Goal: Information Seeking & Learning: Check status

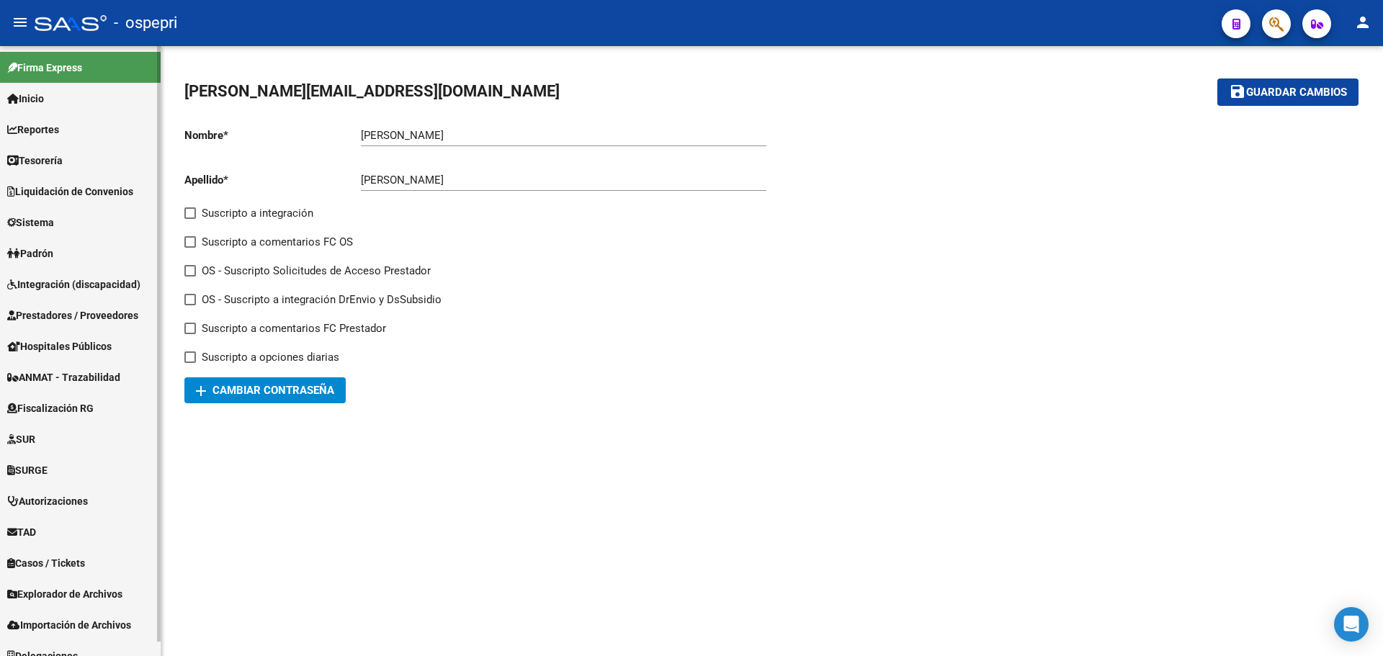
click at [40, 161] on span "Tesorería" at bounding box center [34, 161] width 55 height 16
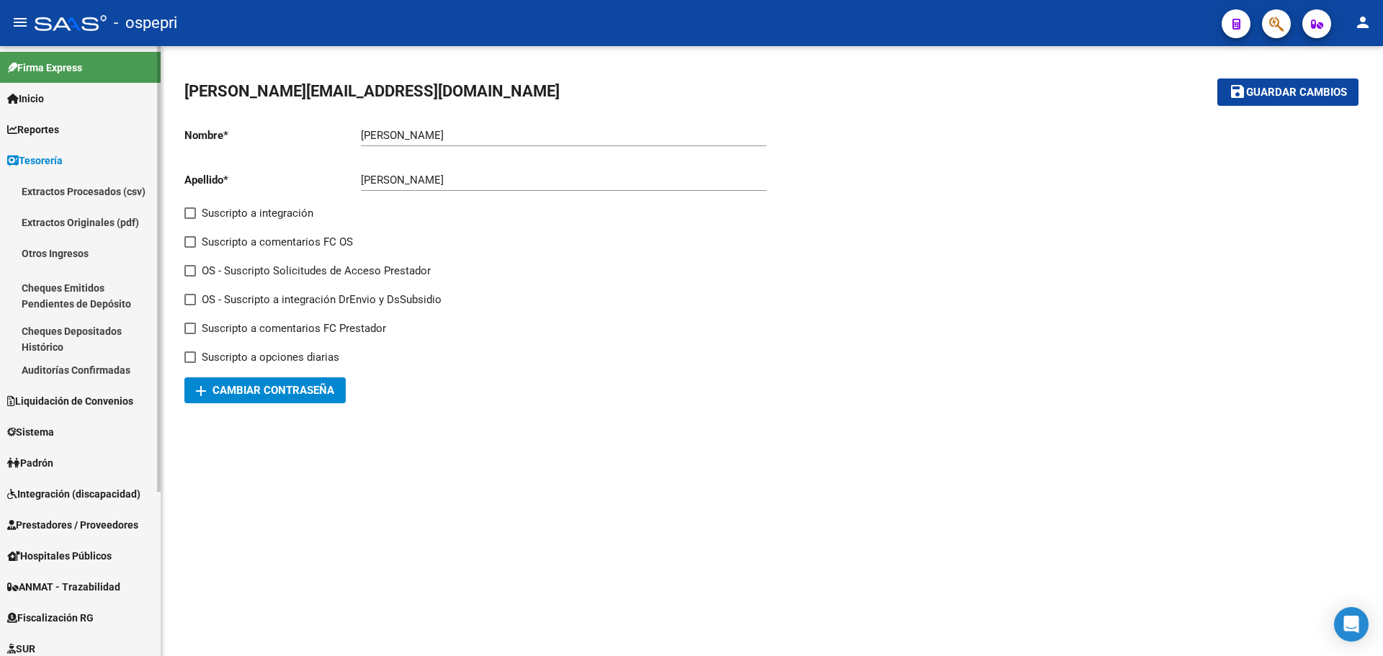
click at [40, 133] on span "Reportes" at bounding box center [33, 130] width 52 height 16
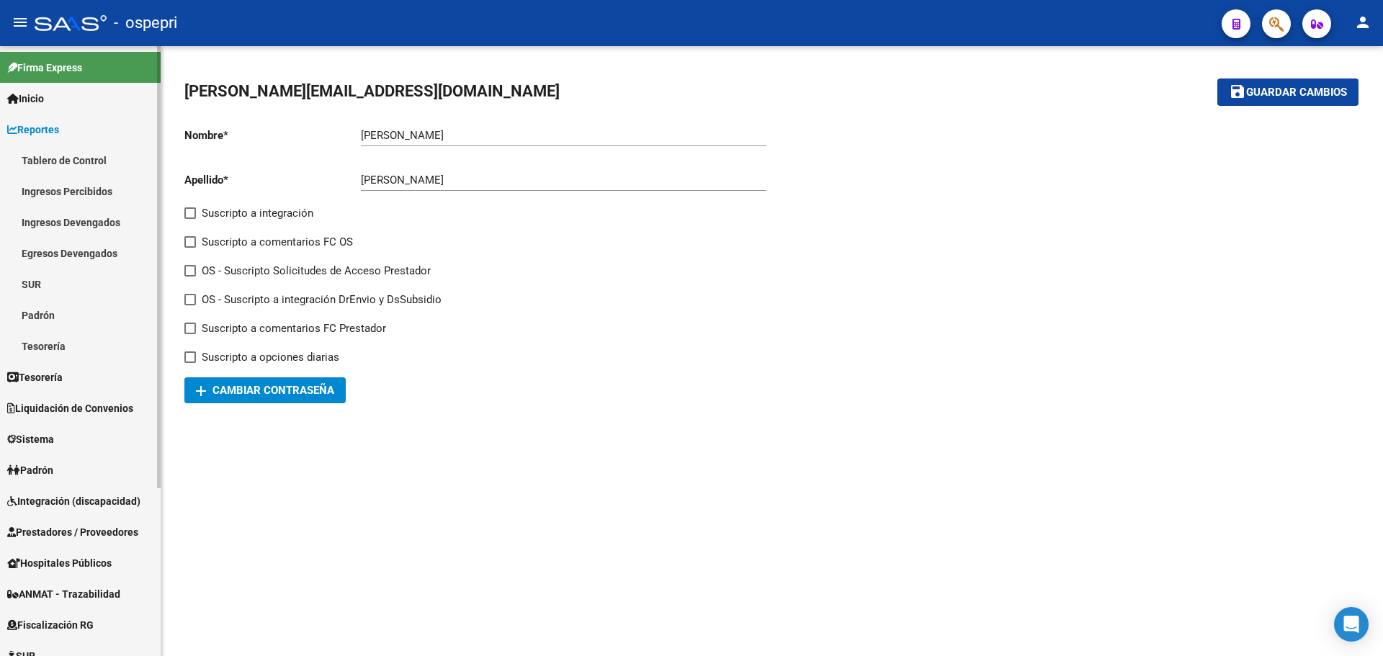
click at [38, 193] on link "Ingresos Percibidos" at bounding box center [80, 191] width 161 height 31
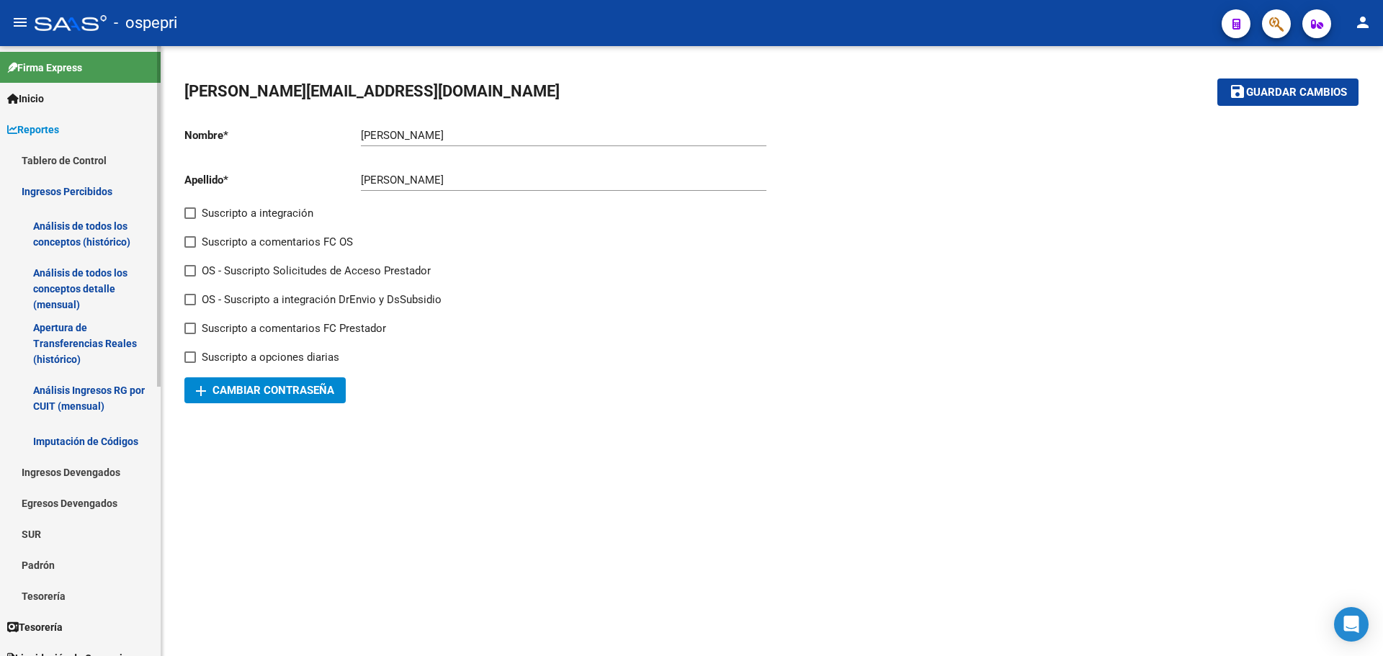
click at [79, 280] on link "Análisis de todos los conceptos detalle (mensual)" at bounding box center [80, 289] width 161 height 55
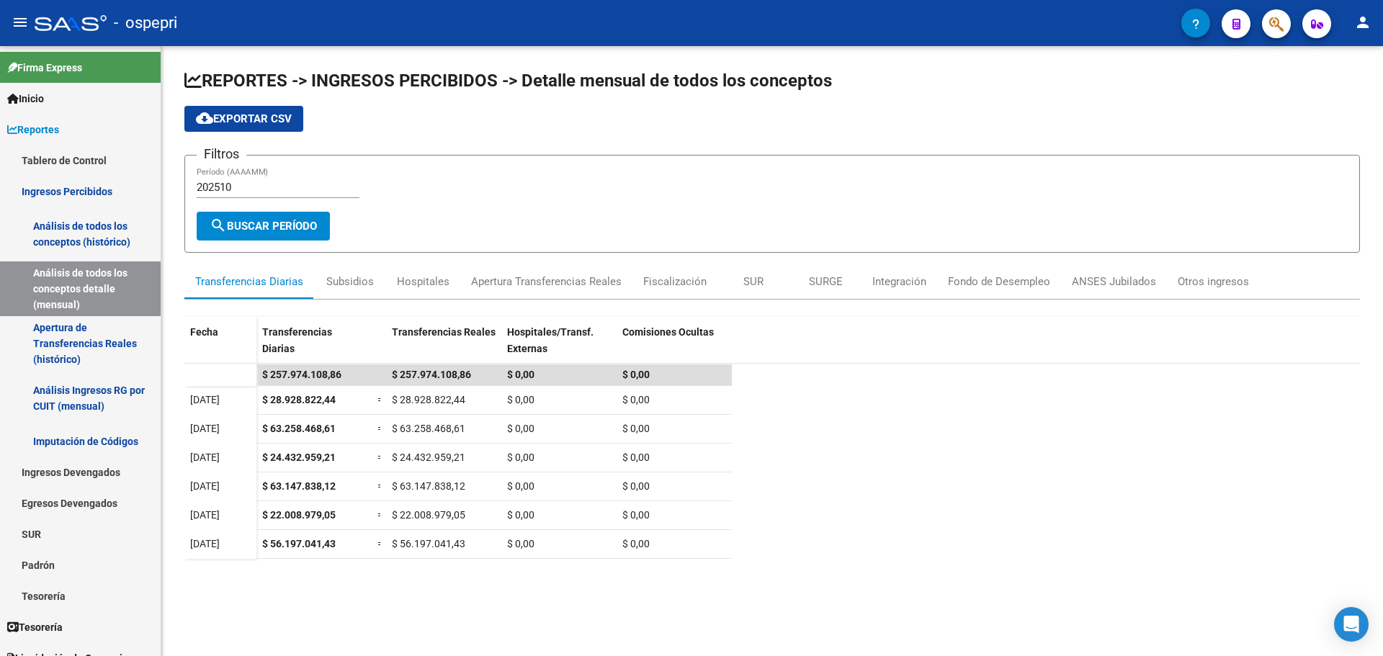
click at [1366, 22] on mat-icon "person" at bounding box center [1363, 22] width 17 height 17
click at [1338, 96] on button "exit_to_app Salir" at bounding box center [1334, 95] width 88 height 35
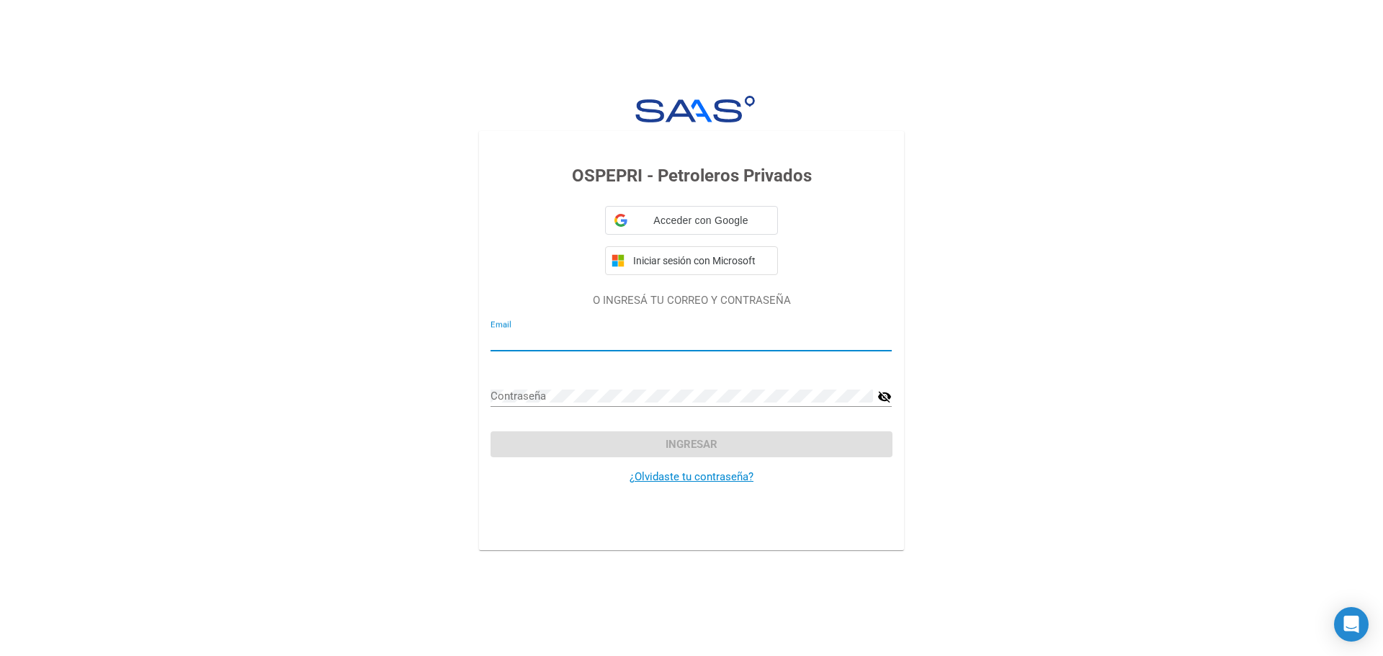
type input "[PERSON_NAME][EMAIL_ADDRESS][DOMAIN_NAME]"
